Goal: Transaction & Acquisition: Book appointment/travel/reservation

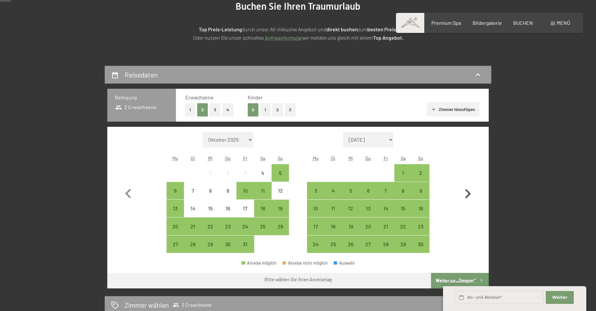
scroll to position [97, 0]
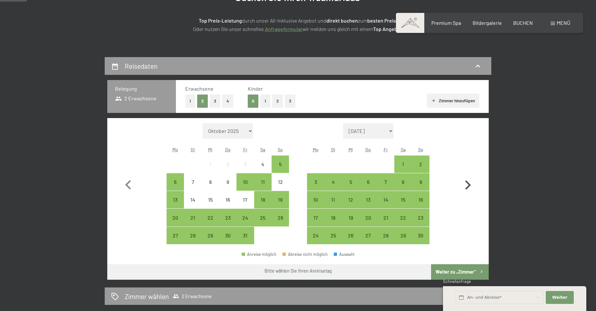
click at [465, 184] on icon "button" at bounding box center [468, 185] width 19 height 19
select select "[DATE]"
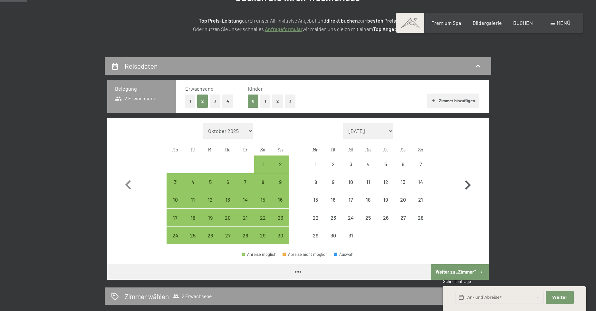
select select "[DATE]"
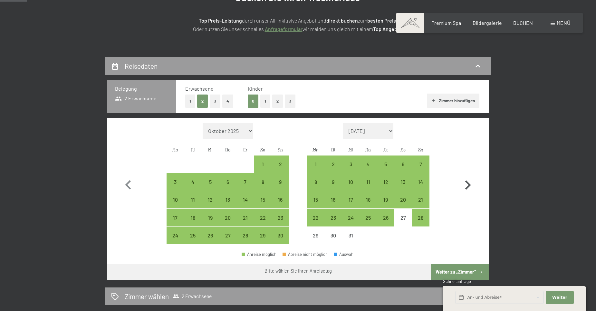
click at [468, 183] on icon "button" at bounding box center [468, 184] width 6 height 9
select select "[DATE]"
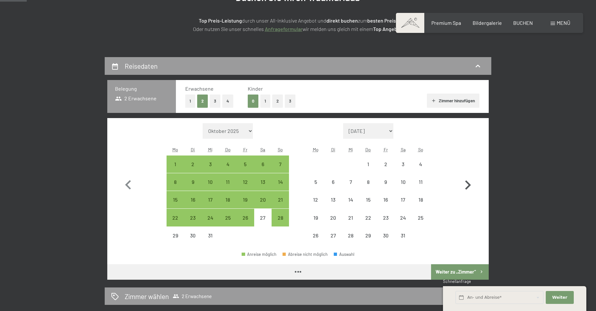
select select "[DATE]"
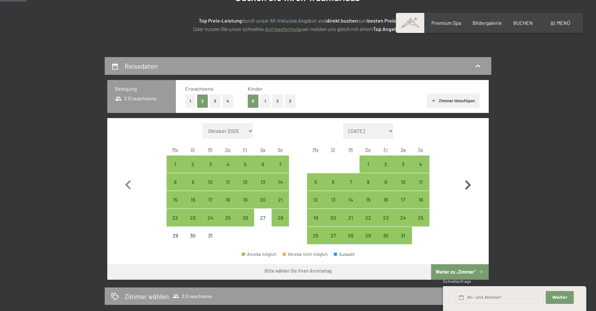
click at [470, 184] on icon "button" at bounding box center [468, 185] width 19 height 19
select select "[DATE]"
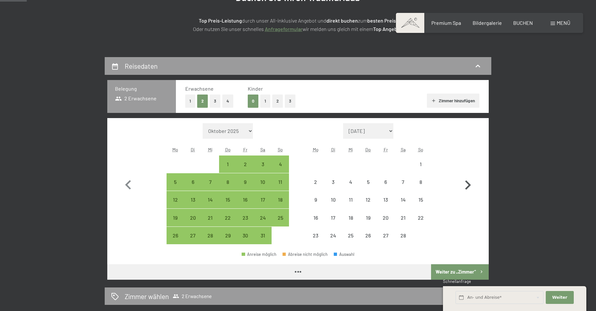
select select "[DATE]"
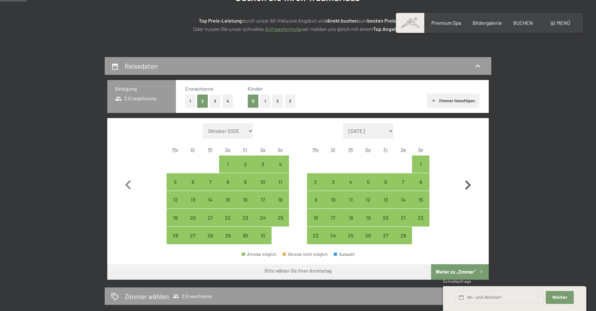
click at [468, 183] on icon "button" at bounding box center [468, 184] width 6 height 9
select select "[DATE]"
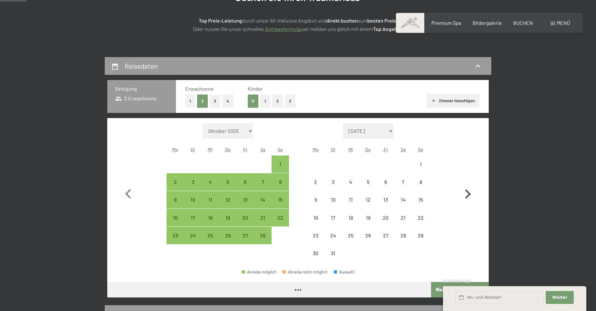
select select "[DATE]"
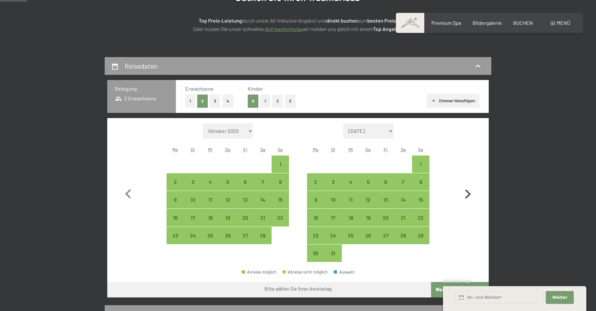
click at [469, 192] on icon "button" at bounding box center [468, 193] width 6 height 9
select select "[DATE]"
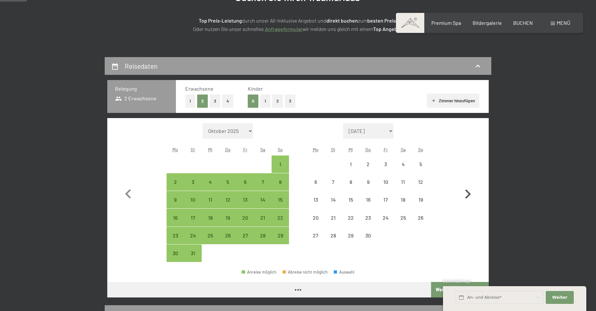
select select "[DATE]"
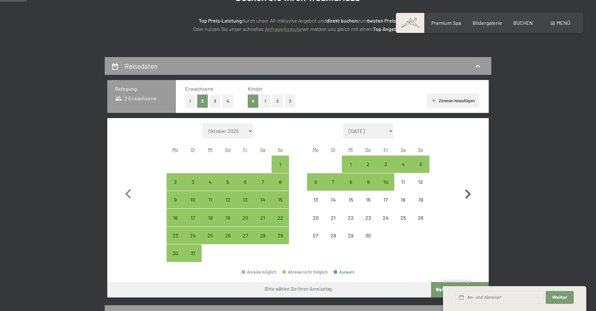
click at [471, 193] on icon "button" at bounding box center [468, 194] width 19 height 19
select select "[DATE]"
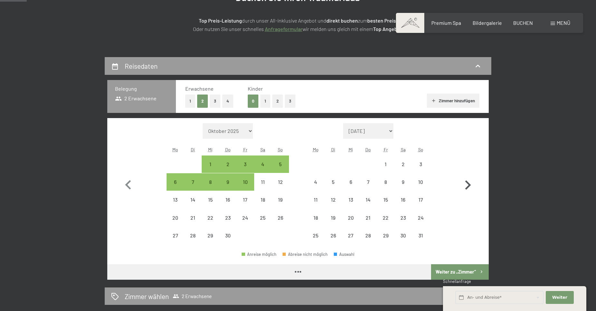
select select "[DATE]"
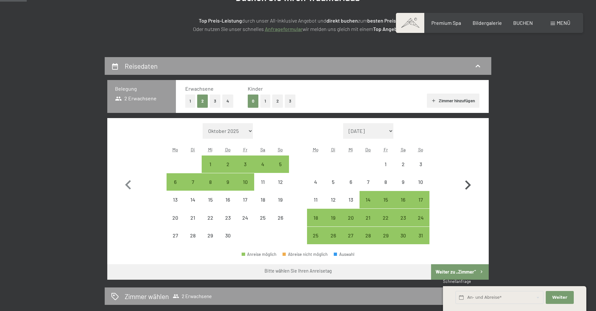
click at [469, 185] on icon "button" at bounding box center [468, 184] width 6 height 9
select select "[DATE]"
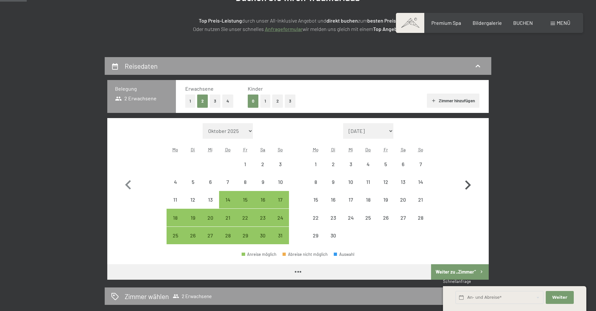
select select "[DATE]"
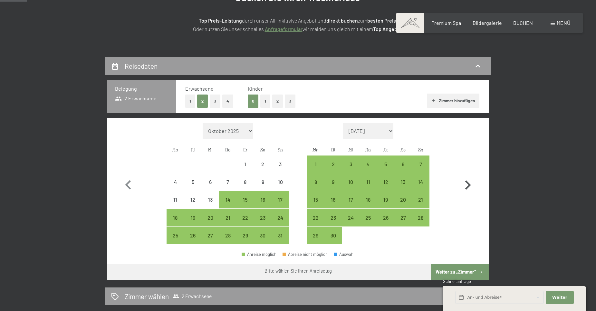
click at [468, 183] on icon "button" at bounding box center [468, 184] width 6 height 9
select select "[DATE]"
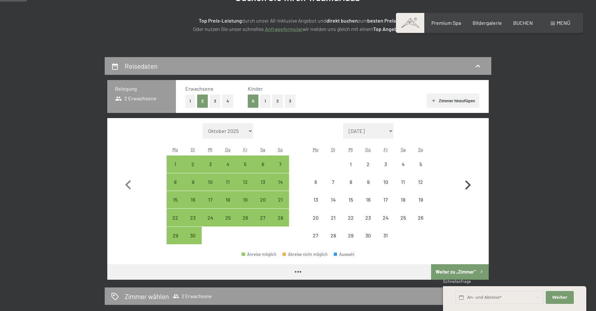
select select "[DATE]"
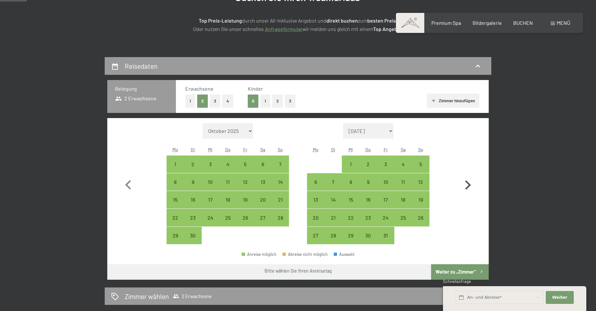
click at [468, 184] on icon "button" at bounding box center [468, 185] width 19 height 19
select select "[DATE]"
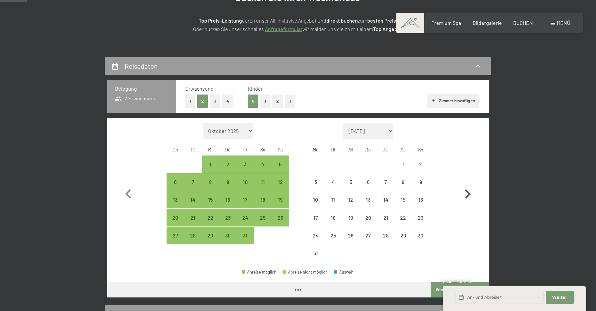
select select "[DATE]"
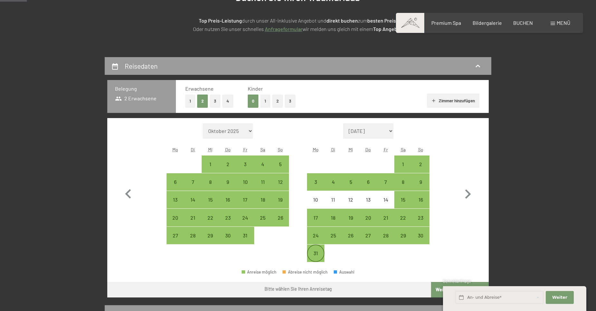
click at [318, 260] on div "31" at bounding box center [316, 258] width 16 height 16
select select "[DATE]"
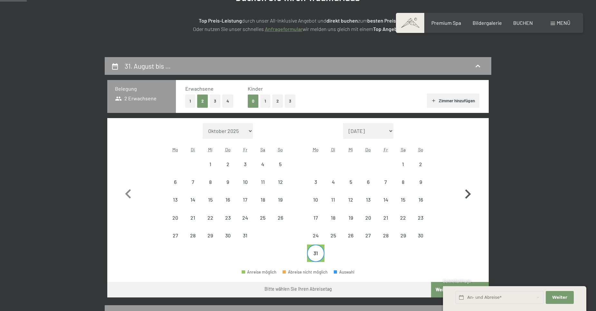
click at [468, 194] on icon "button" at bounding box center [468, 194] width 19 height 19
select select "[DATE]"
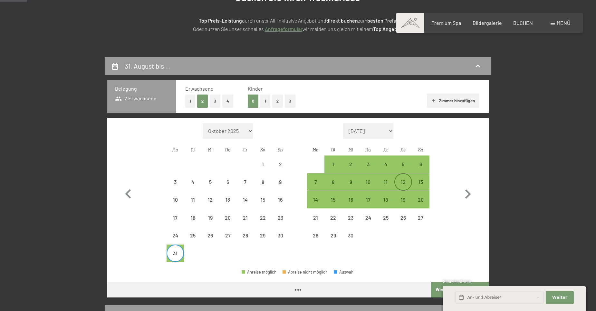
select select "[DATE]"
click at [402, 168] on div "5" at bounding box center [403, 169] width 16 height 16
select select "[DATE]"
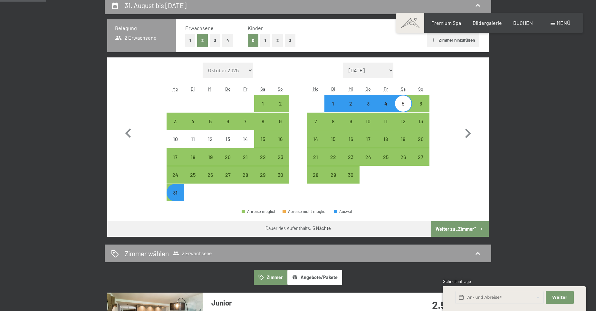
scroll to position [161, 0]
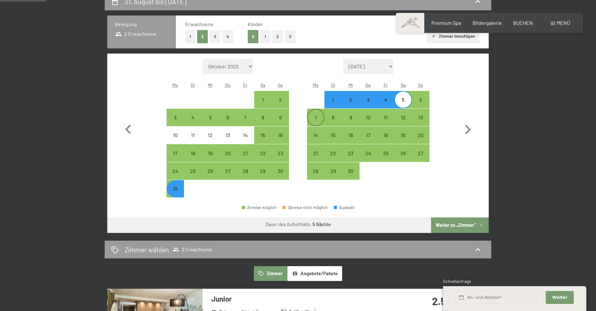
click at [316, 117] on div "7" at bounding box center [316, 123] width 16 height 16
select select "[DATE]"
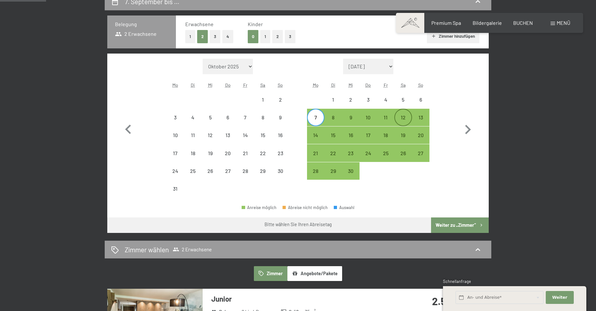
drag, startPoint x: 387, startPoint y: 120, endPoint x: 398, endPoint y: 124, distance: 12.1
click at [387, 120] on div "11" at bounding box center [386, 123] width 16 height 16
select select "[DATE]"
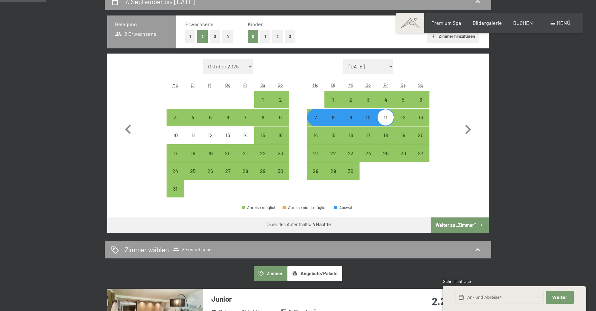
click at [463, 227] on button "Weiter zu „Zimmer“" at bounding box center [460, 224] width 58 height 15
select select "[DATE]"
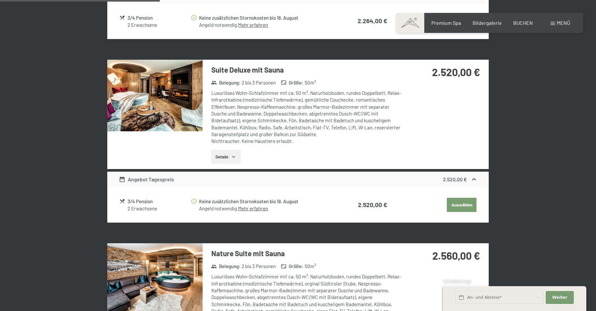
scroll to position [508, 0]
